Goal: Transaction & Acquisition: Purchase product/service

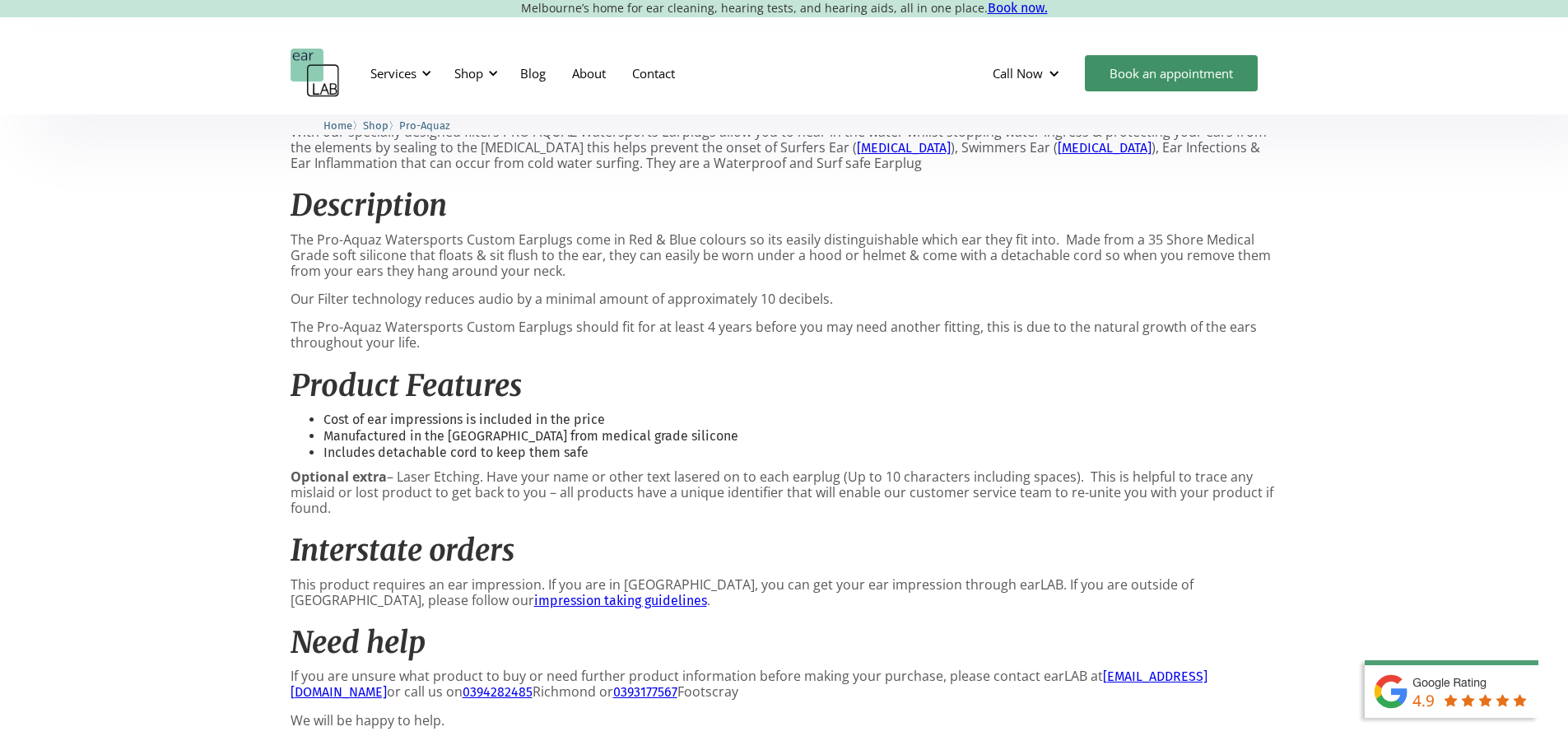
scroll to position [741, 0]
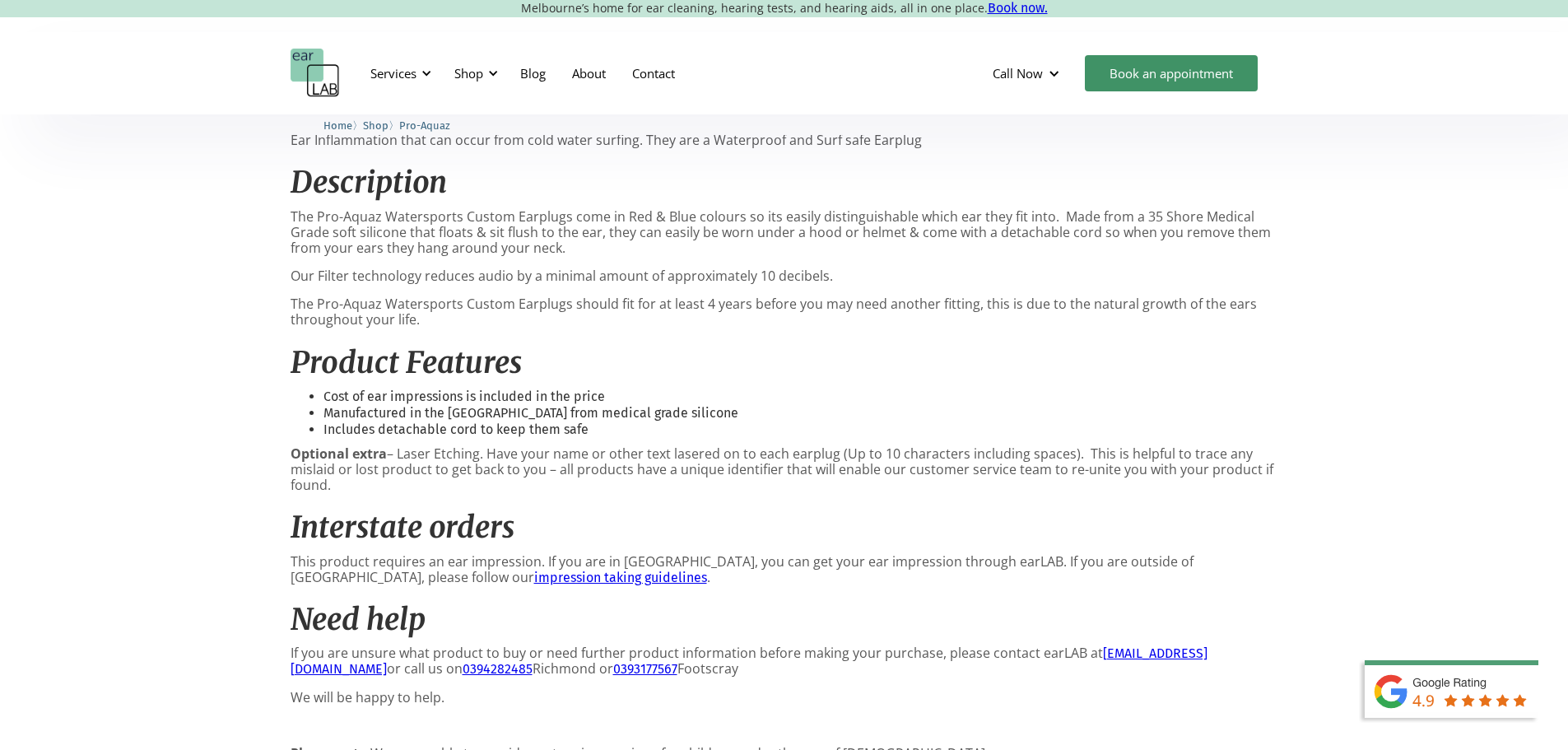
drag, startPoint x: 379, startPoint y: 492, endPoint x: 877, endPoint y: 503, distance: 498.1
click at [869, 494] on p "Optional extra – Laser Etching. Have your name or other text lasered on to each…" at bounding box center [784, 470] width 988 height 48
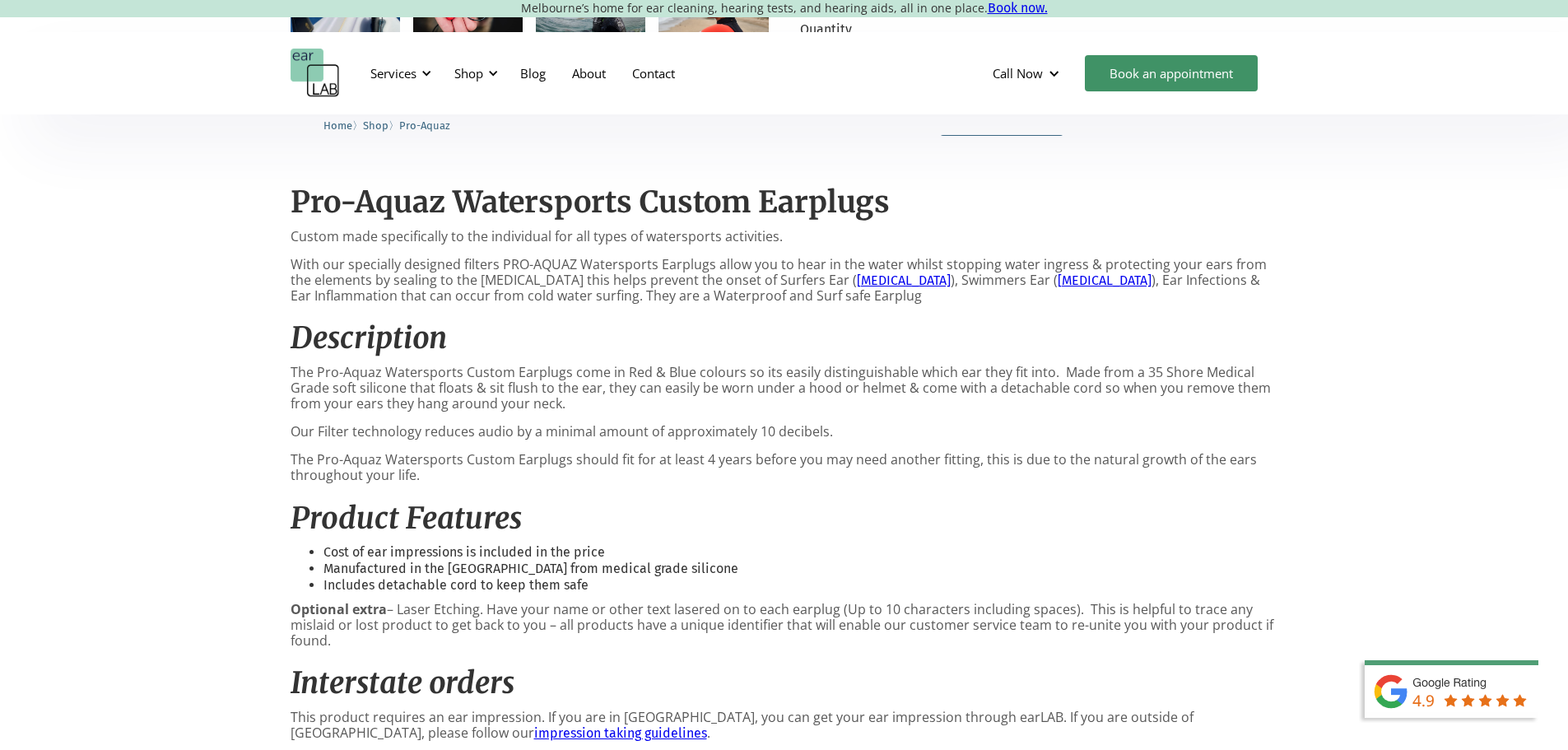
scroll to position [659, 0]
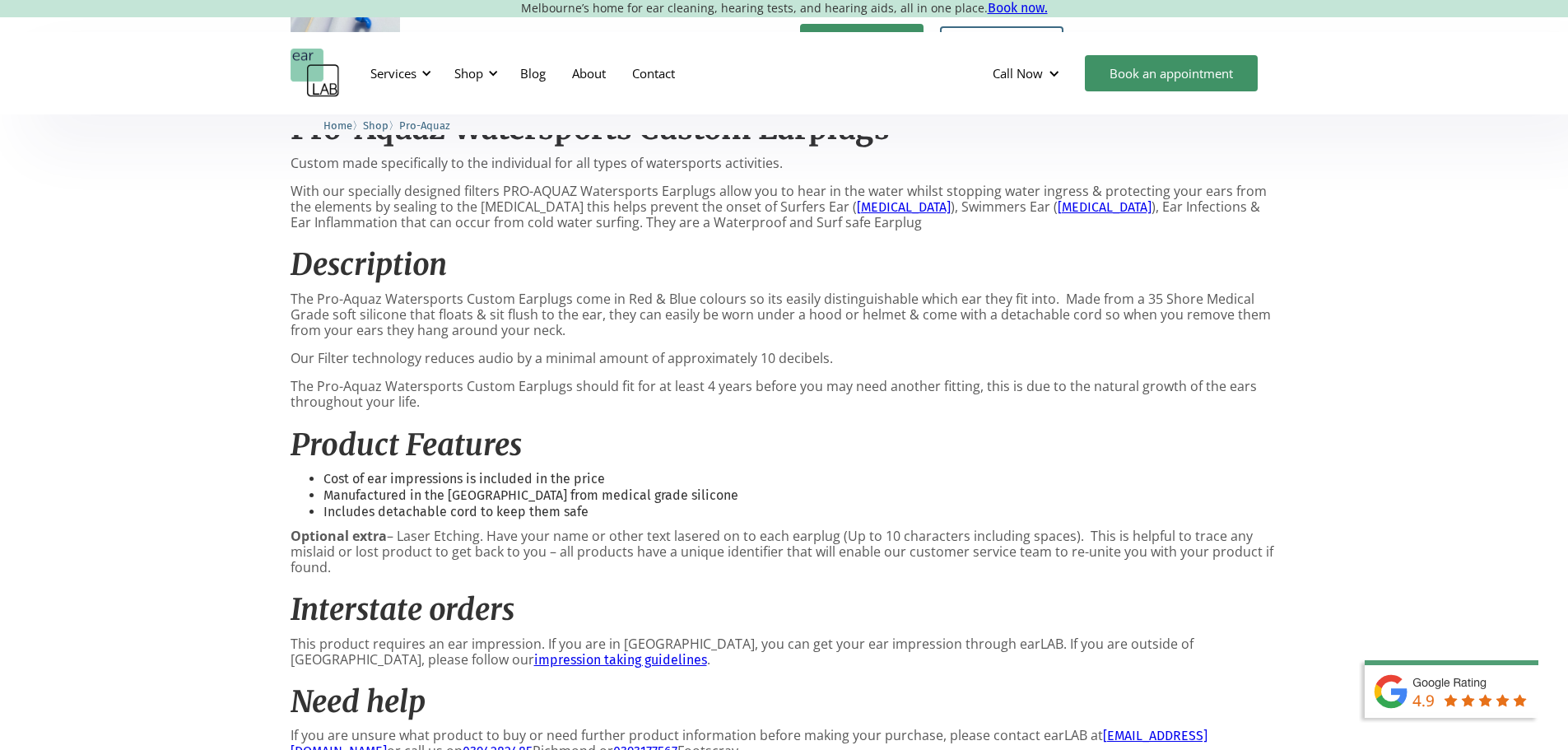
click at [505, 487] on li "Cost of ear impressions is included in the price" at bounding box center [801, 478] width 955 height 17
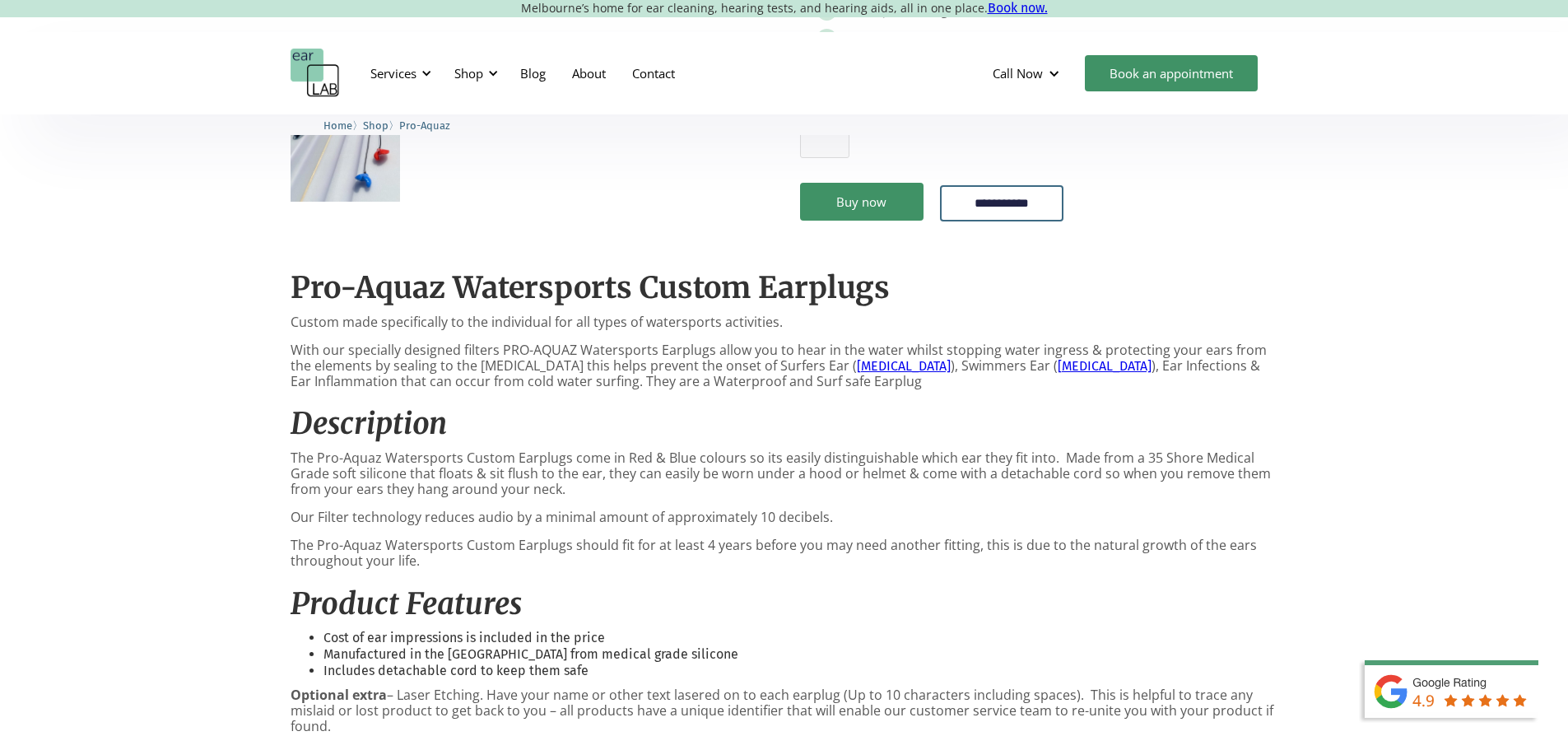
scroll to position [494, 0]
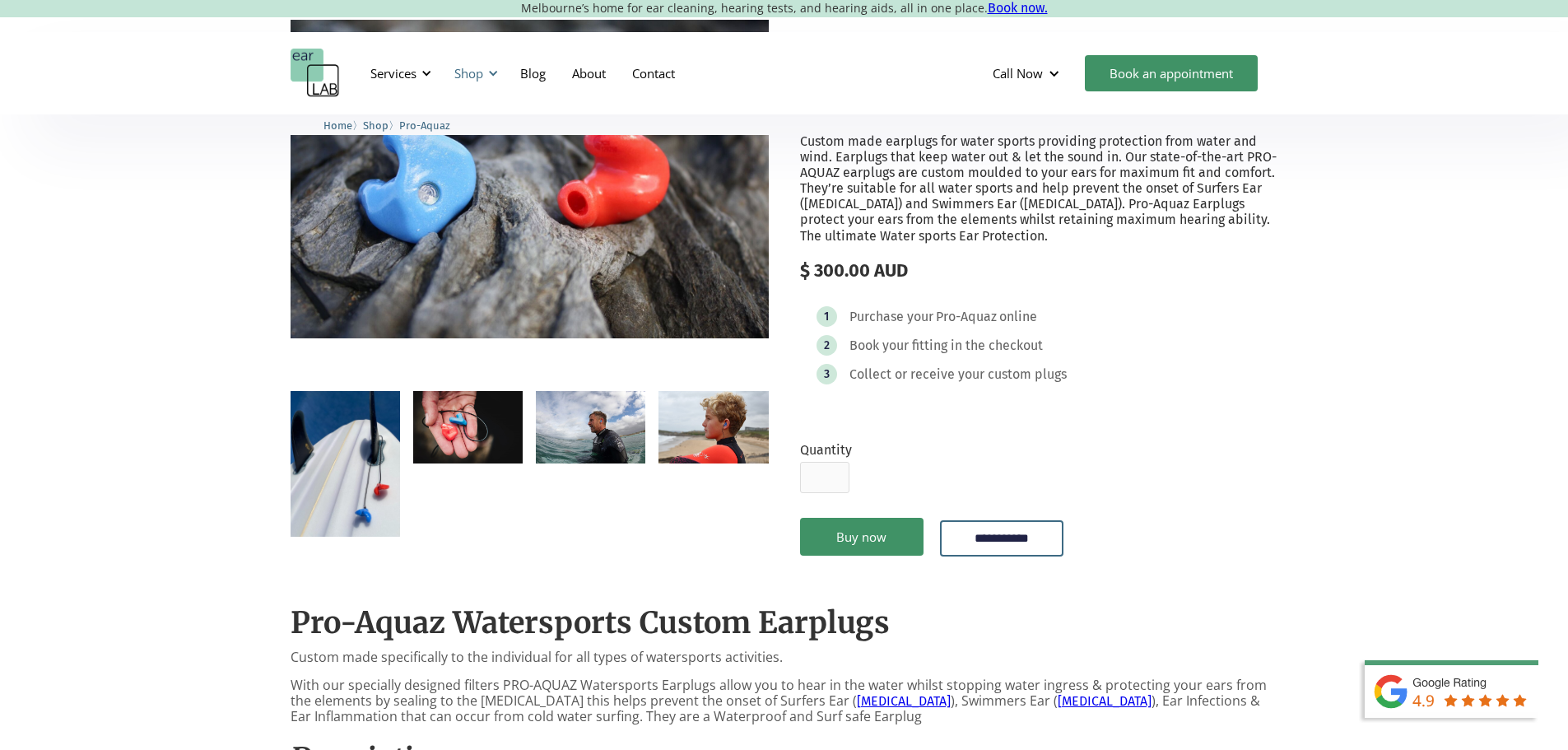
click at [490, 80] on div "Shop" at bounding box center [474, 73] width 58 height 50
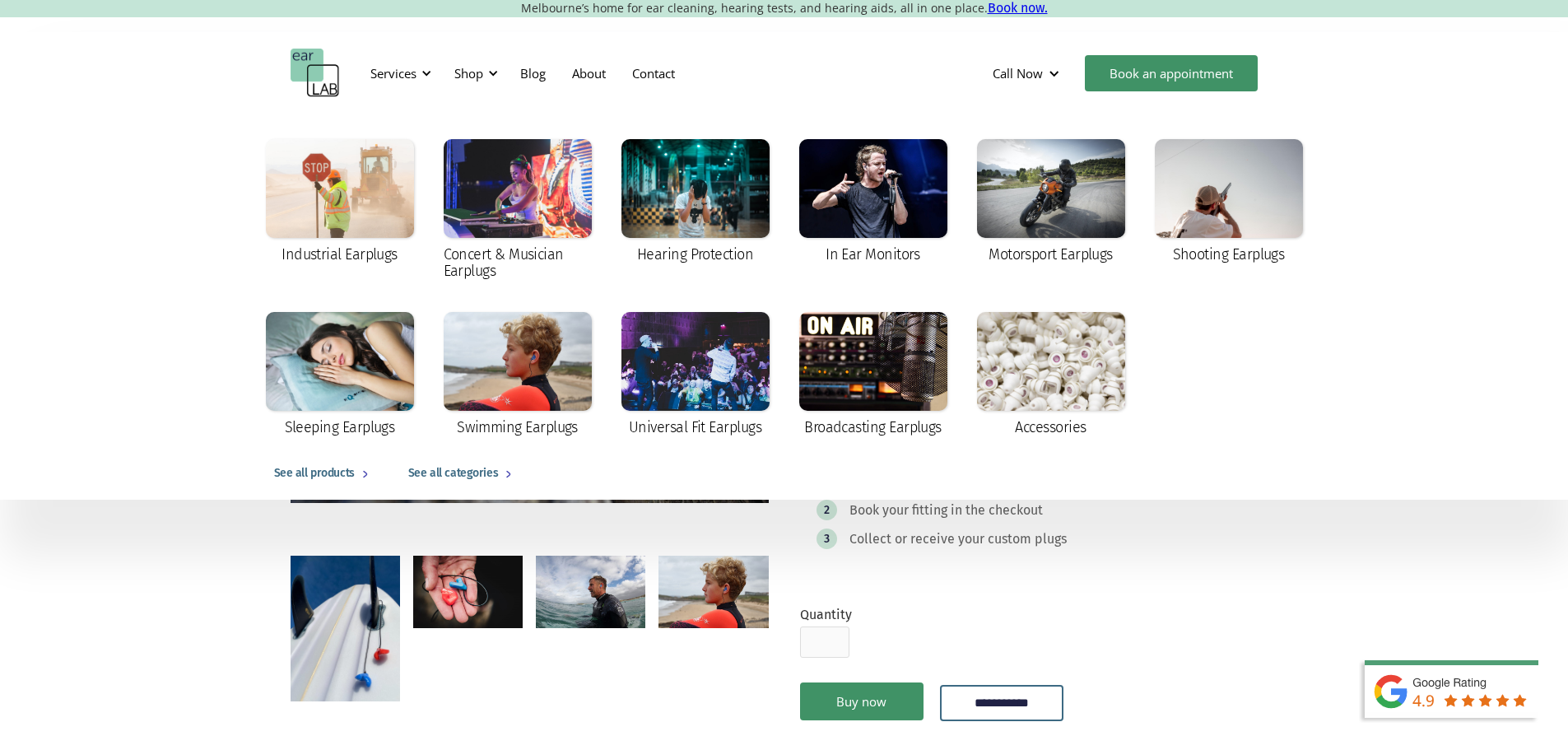
click at [1272, 612] on div "**********" at bounding box center [1039, 468] width 478 height 569
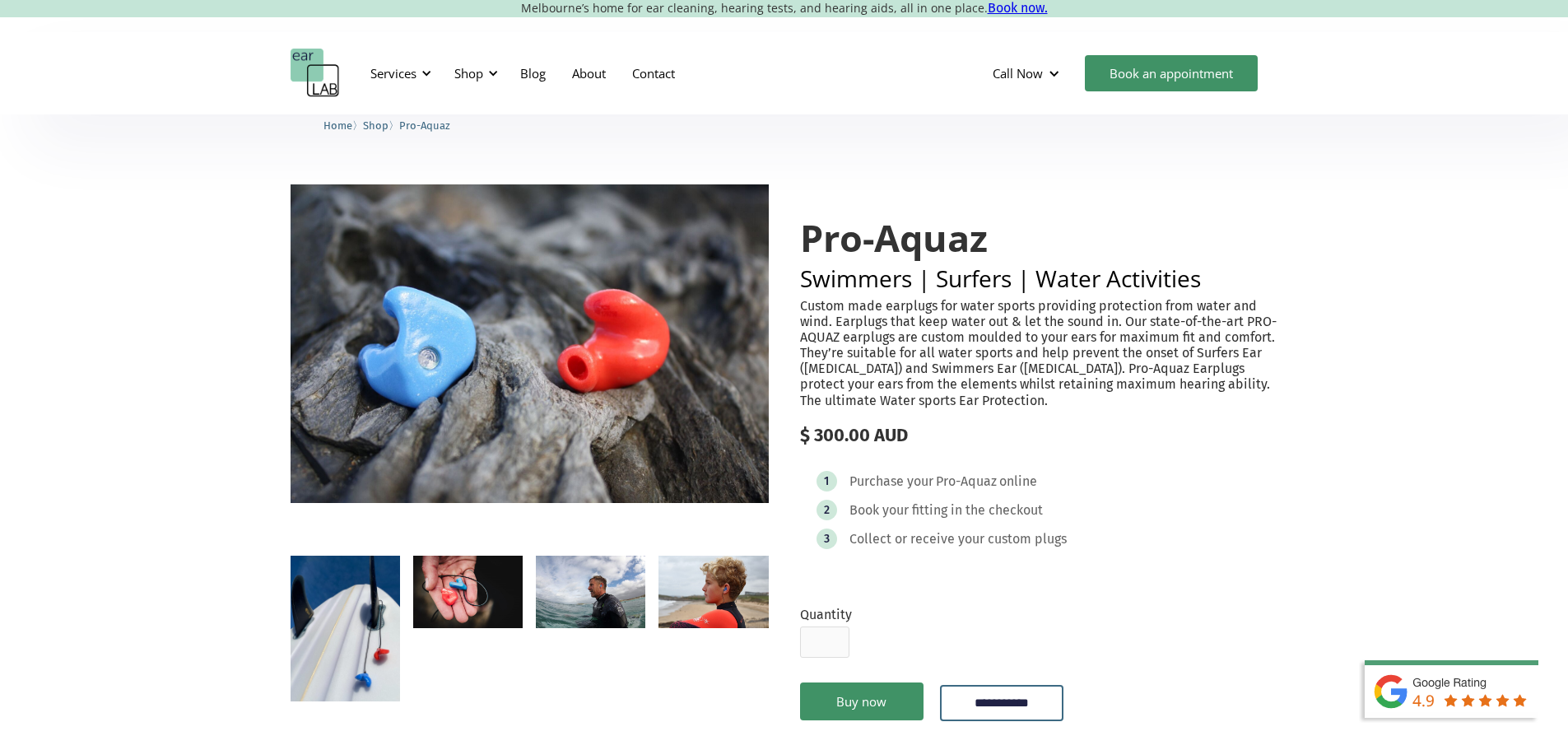
scroll to position [247, 0]
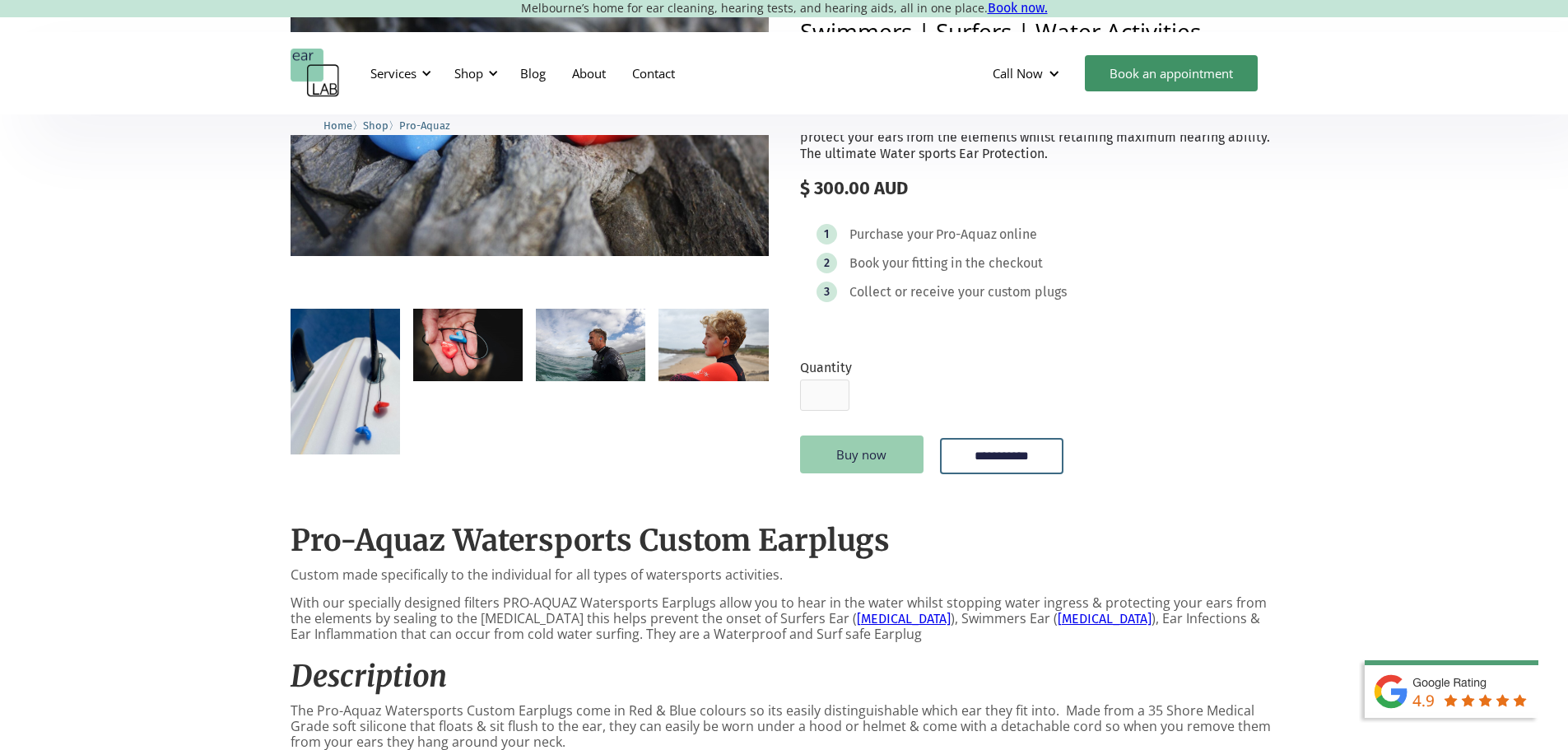
click at [881, 473] on link "Buy now" at bounding box center [862, 454] width 124 height 38
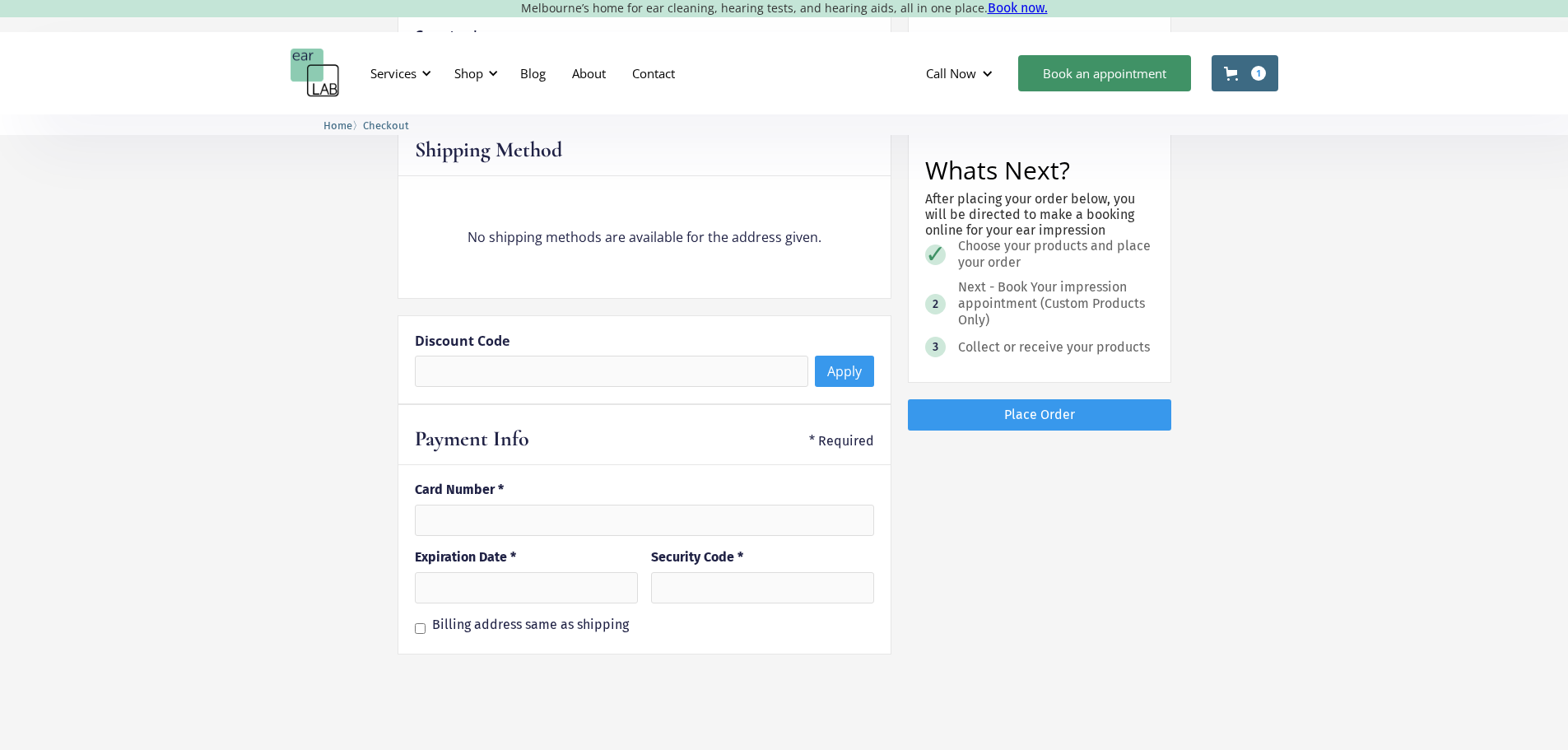
scroll to position [1080, 0]
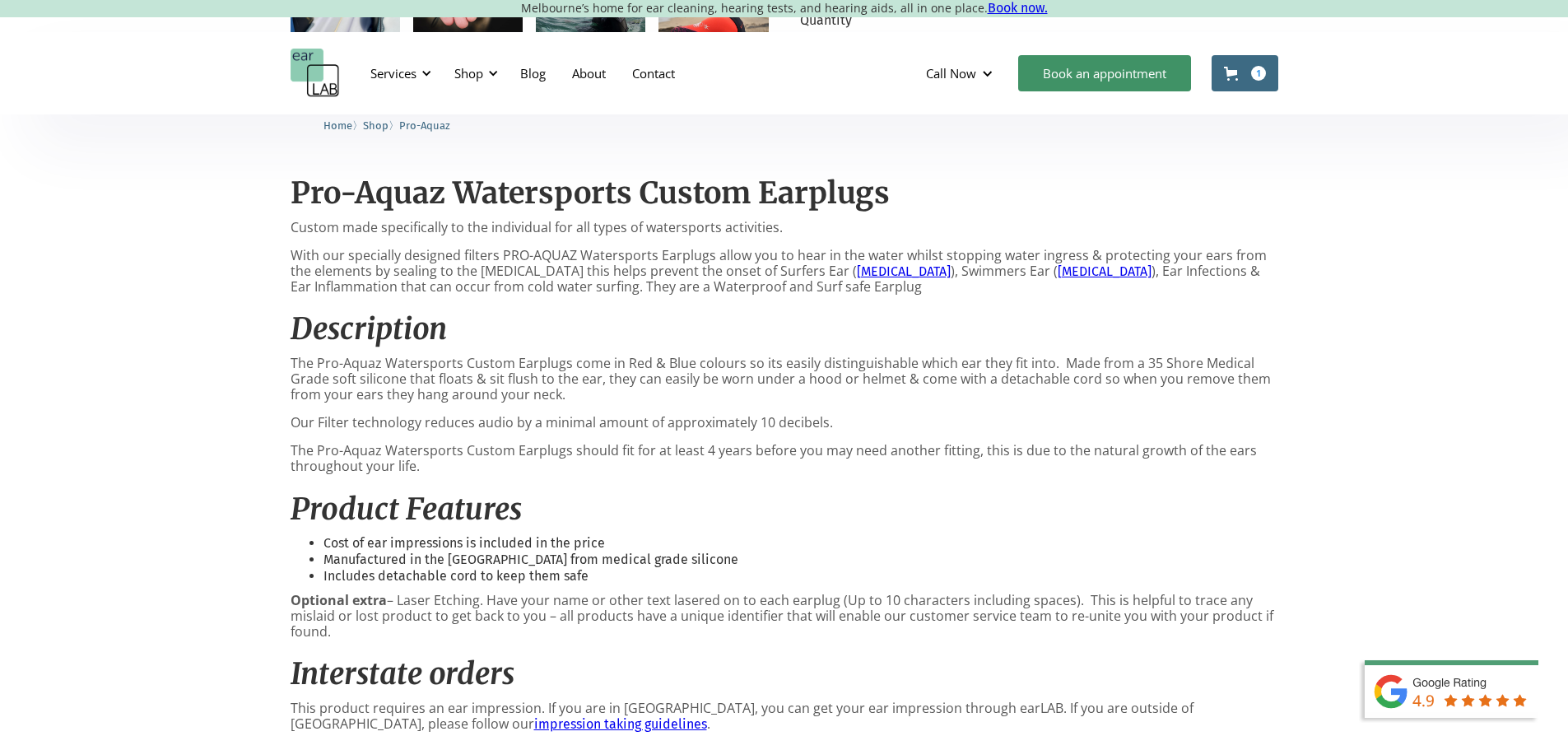
scroll to position [576, 0]
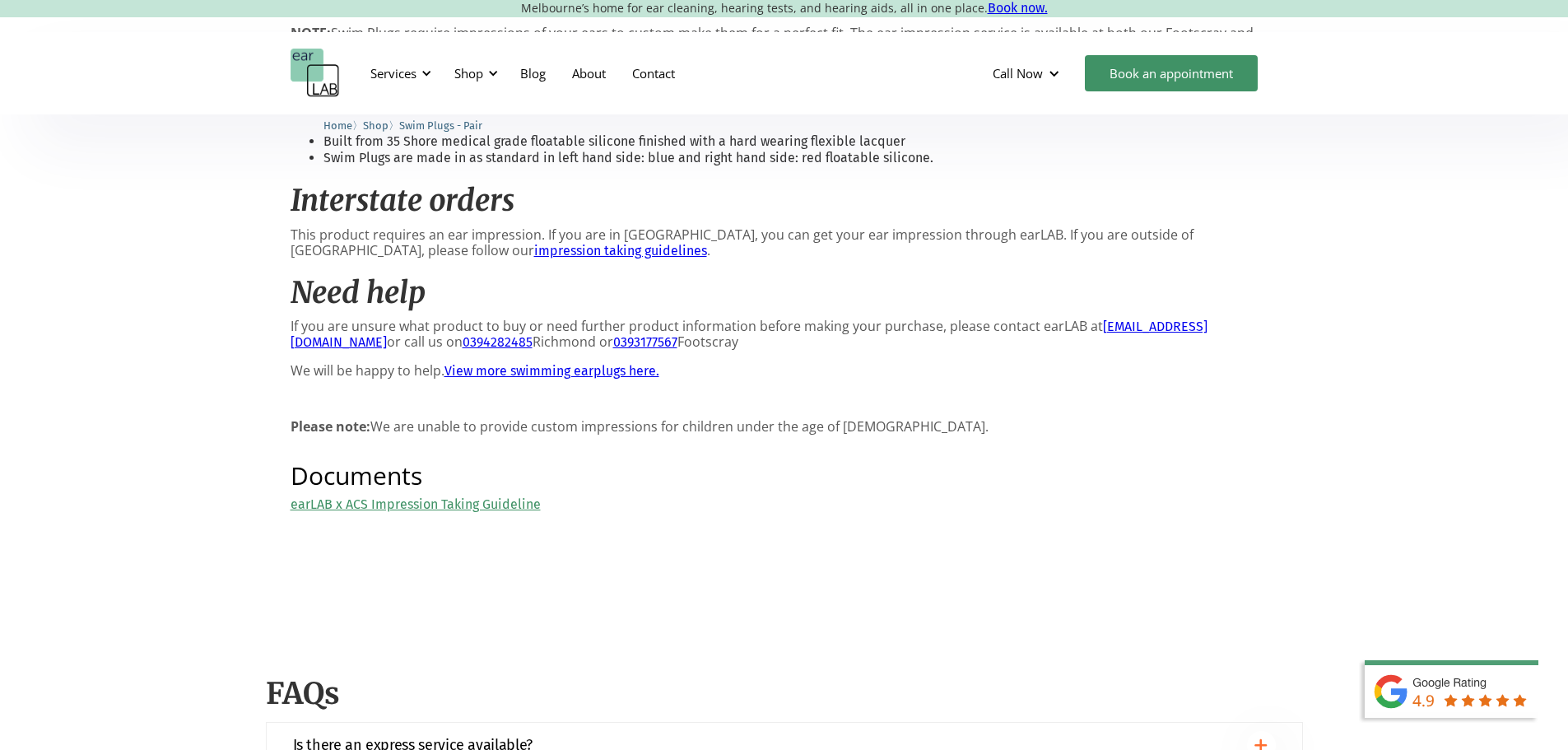
scroll to position [411, 0]
